Goal: Information Seeking & Learning: Learn about a topic

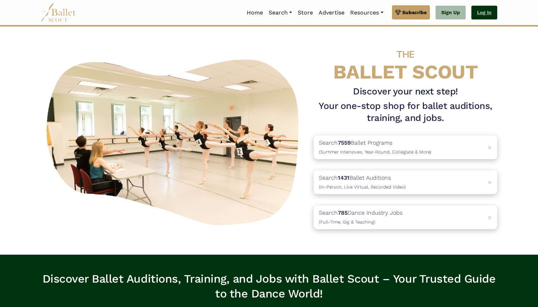
click at [486, 12] on link "Log In" at bounding box center [484, 13] width 26 height 14
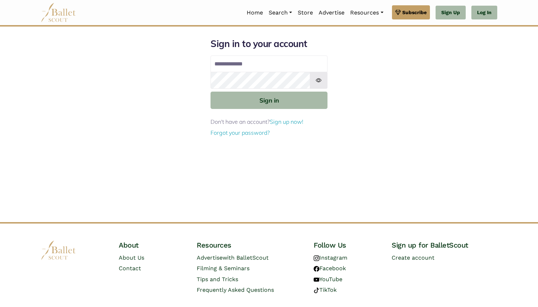
type input "**********"
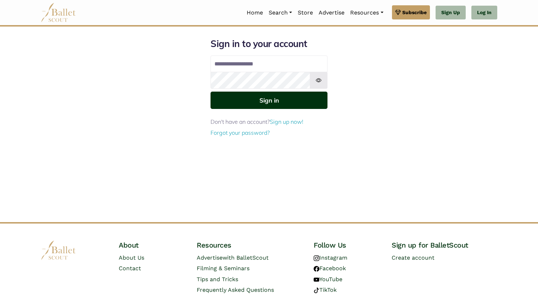
click at [252, 101] on button "Sign in" at bounding box center [268, 100] width 117 height 17
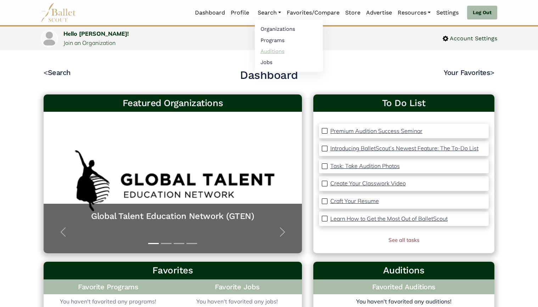
click at [266, 49] on link "Auditions" at bounding box center [289, 51] width 68 height 11
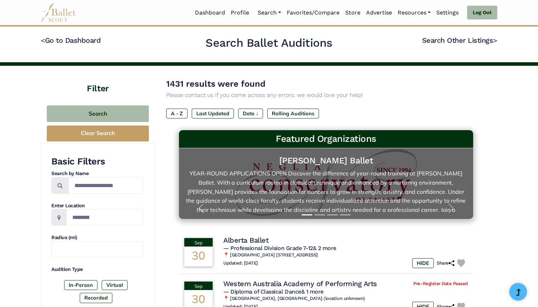
scroll to position [35, 0]
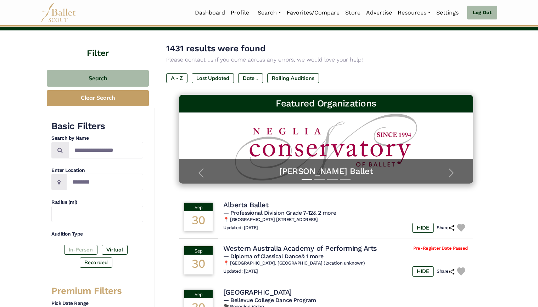
click at [81, 248] on label "In-Person" at bounding box center [80, 250] width 33 height 10
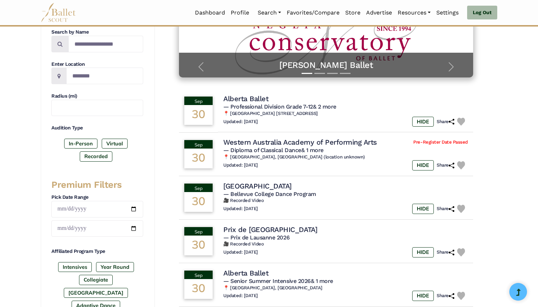
scroll to position [177, 0]
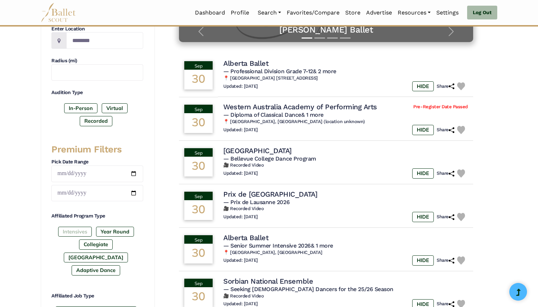
click at [73, 233] on label "Intensives" at bounding box center [75, 232] width 34 height 10
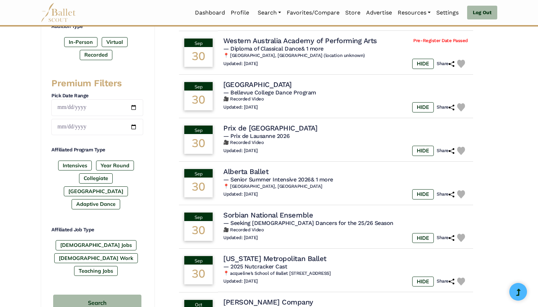
scroll to position [283, 0]
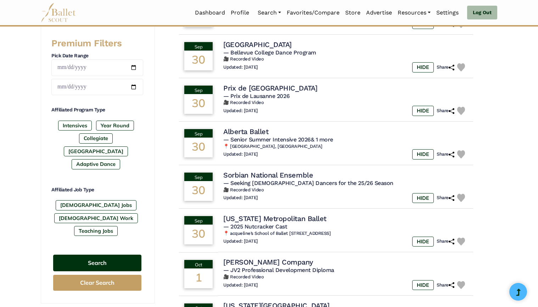
click at [79, 255] on button "Search" at bounding box center [97, 263] width 88 height 17
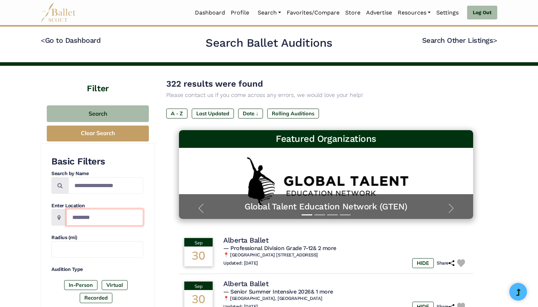
click at [80, 215] on input "Location" at bounding box center [104, 217] width 77 height 17
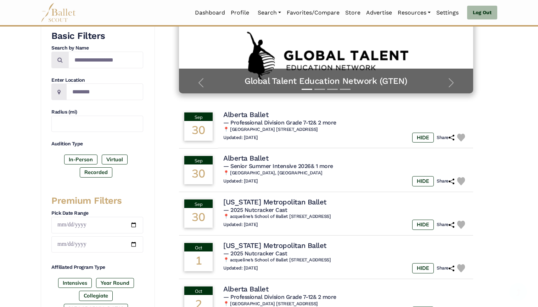
scroll to position [142, 0]
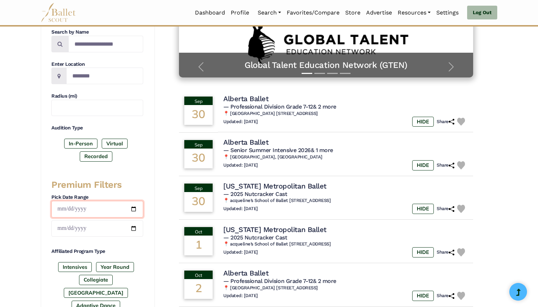
click at [132, 209] on input "date" at bounding box center [97, 209] width 92 height 17
type input "**********"
click at [136, 228] on input "date" at bounding box center [97, 229] width 92 height 17
type input "**********"
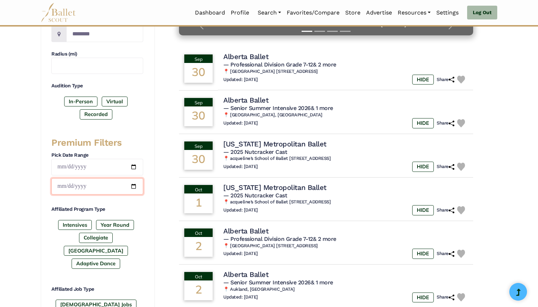
scroll to position [319, 0]
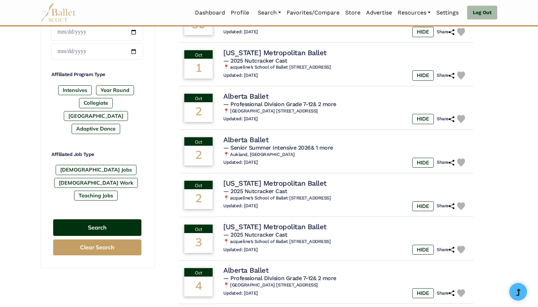
click at [102, 220] on button "Search" at bounding box center [97, 228] width 88 height 17
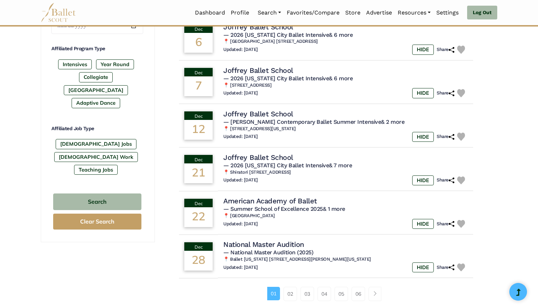
scroll to position [354, 0]
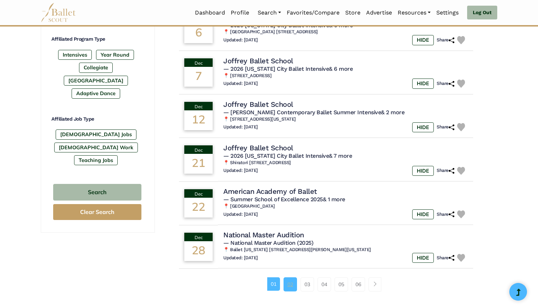
click at [293, 284] on link "02" at bounding box center [289, 285] width 13 height 14
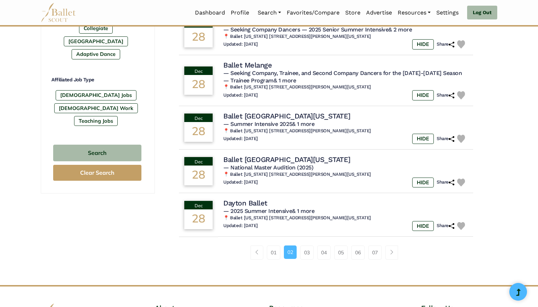
scroll to position [425, 0]
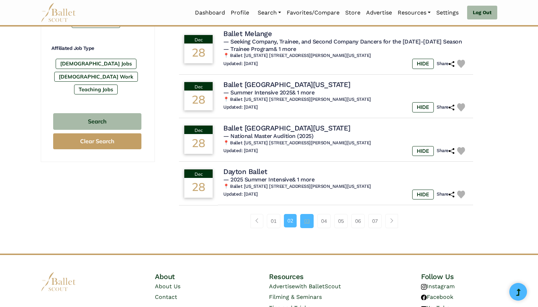
click at [306, 223] on link "03" at bounding box center [306, 221] width 13 height 14
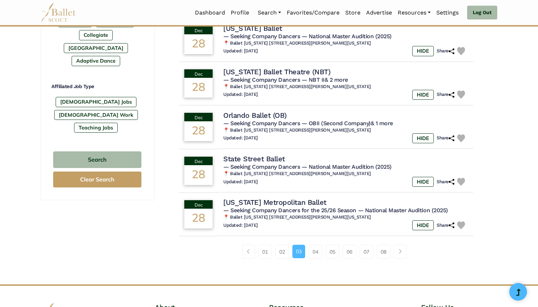
scroll to position [390, 0]
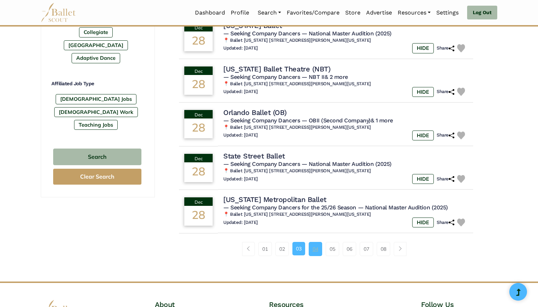
click at [312, 250] on link "04" at bounding box center [314, 249] width 13 height 14
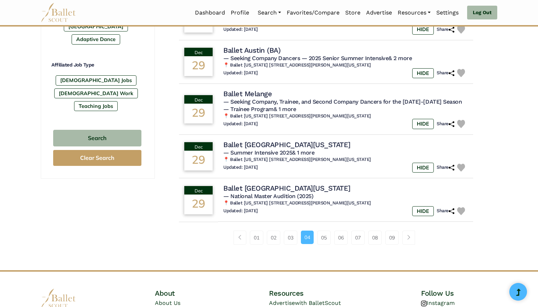
scroll to position [425, 0]
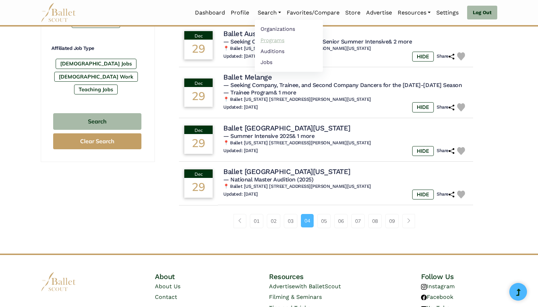
click at [274, 37] on link "Programs" at bounding box center [289, 40] width 68 height 11
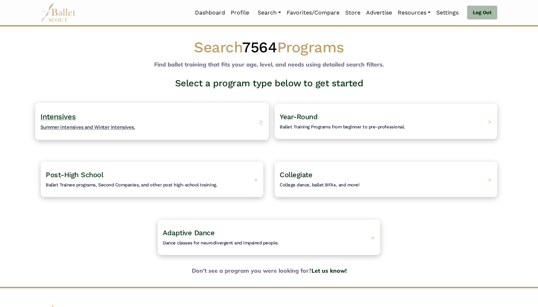
click at [148, 123] on div "Intensives Summer intensives and Winter intensives. >" at bounding box center [151, 121] width 233 height 37
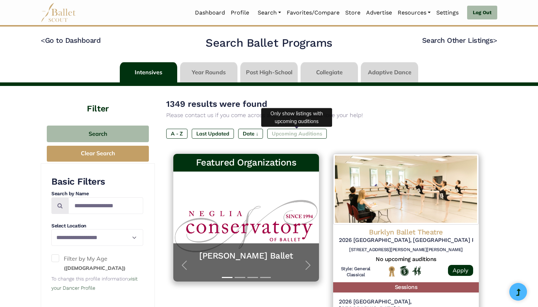
click at [298, 135] on label "Upcoming Auditions" at bounding box center [296, 134] width 59 height 10
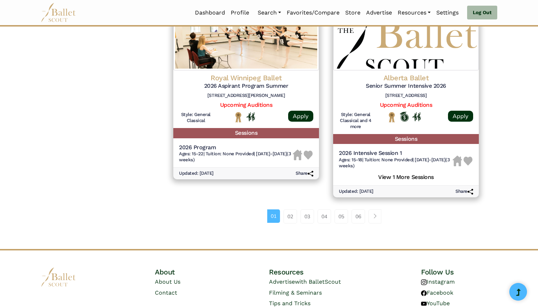
scroll to position [956, 0]
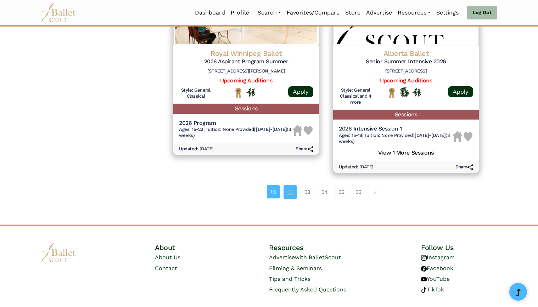
click at [289, 198] on link "02" at bounding box center [289, 192] width 13 height 14
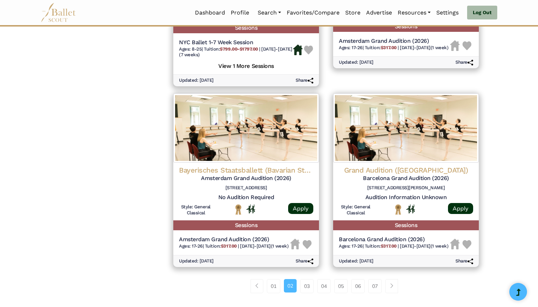
scroll to position [885, 0]
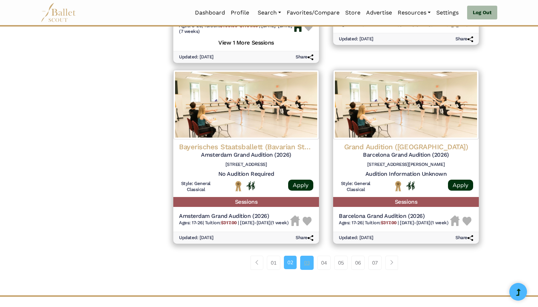
click at [308, 270] on link "03" at bounding box center [306, 263] width 13 height 14
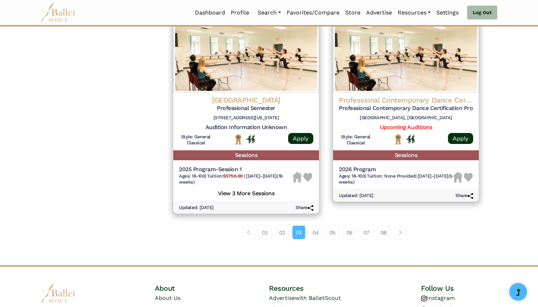
scroll to position [921, 0]
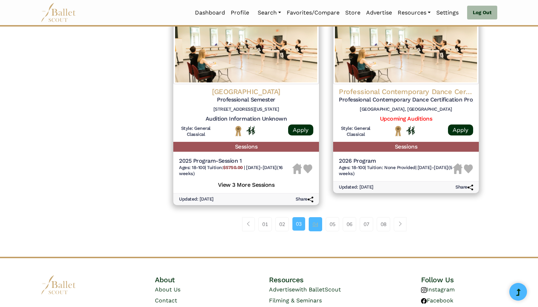
click at [314, 217] on link "04" at bounding box center [314, 224] width 13 height 14
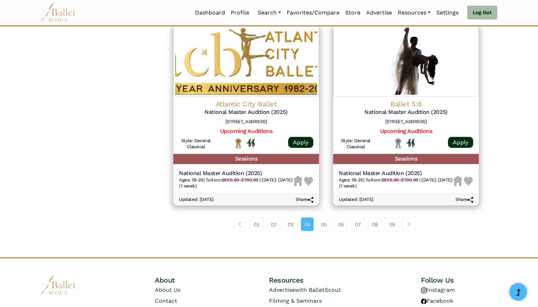
scroll to position [921, 0]
